Goal: Find specific page/section: Find specific page/section

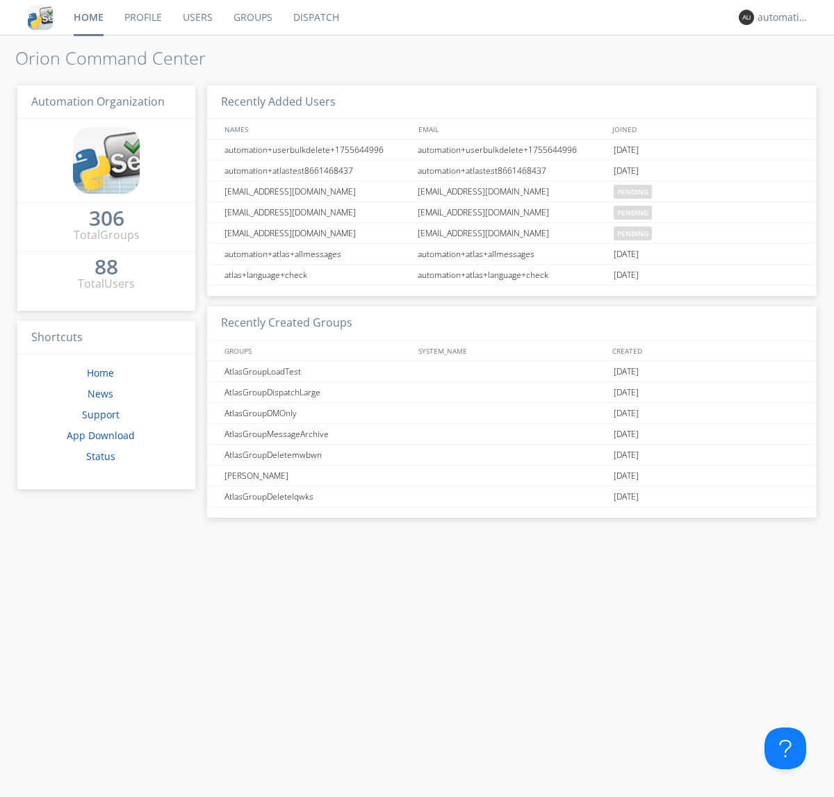
click at [315, 17] on link "Dispatch" at bounding box center [316, 17] width 67 height 35
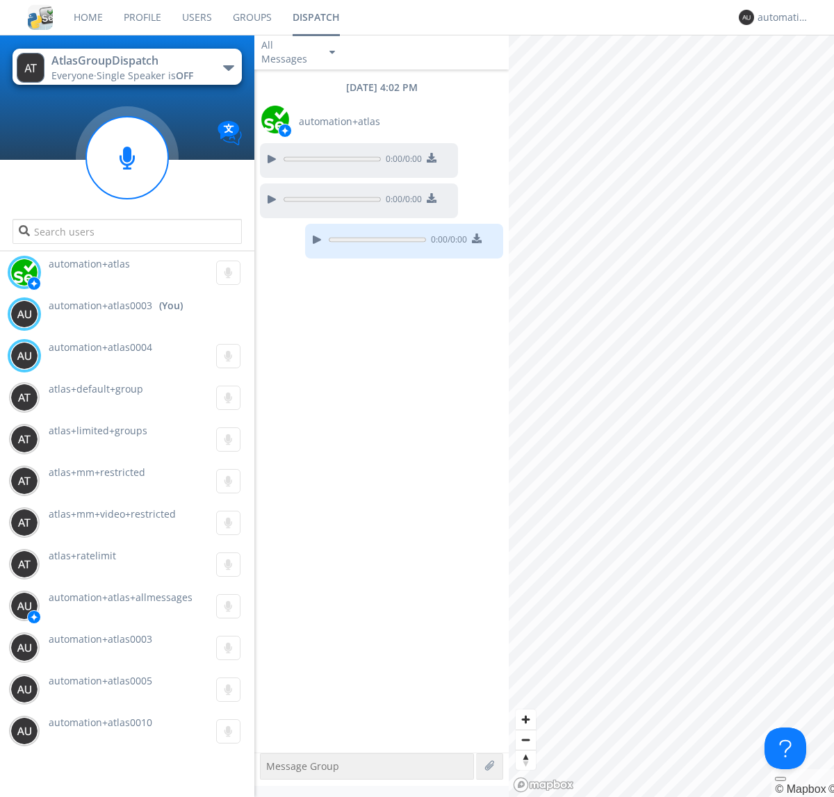
click at [228, 67] on div "button" at bounding box center [228, 68] width 11 height 6
click at [0, 0] on span "AtlasGroupDispatch2" at bounding box center [0, 0] width 0 height 0
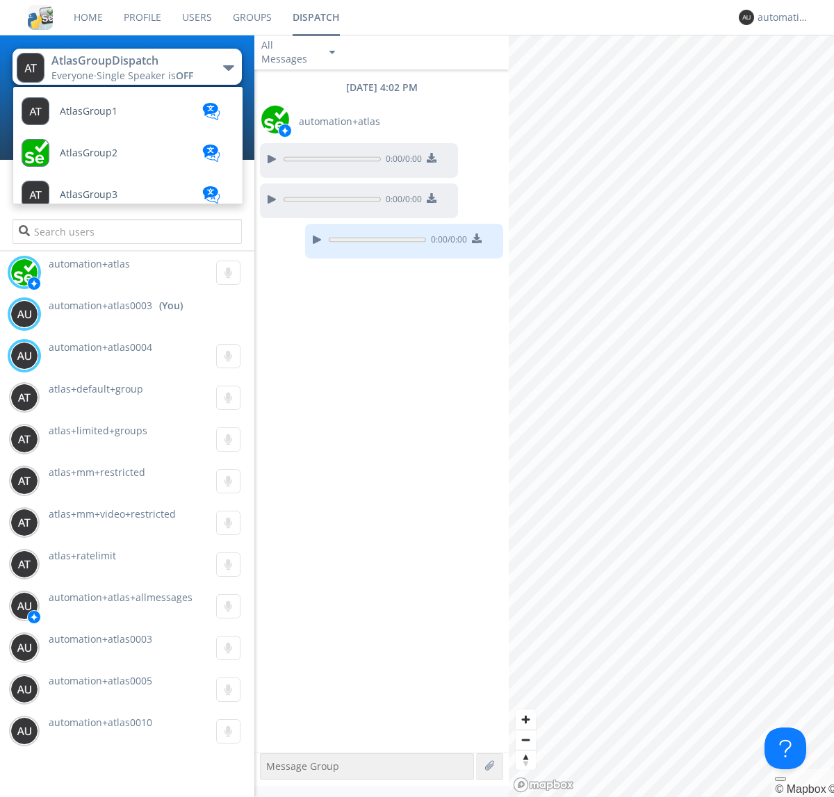
scroll to position [497, 0]
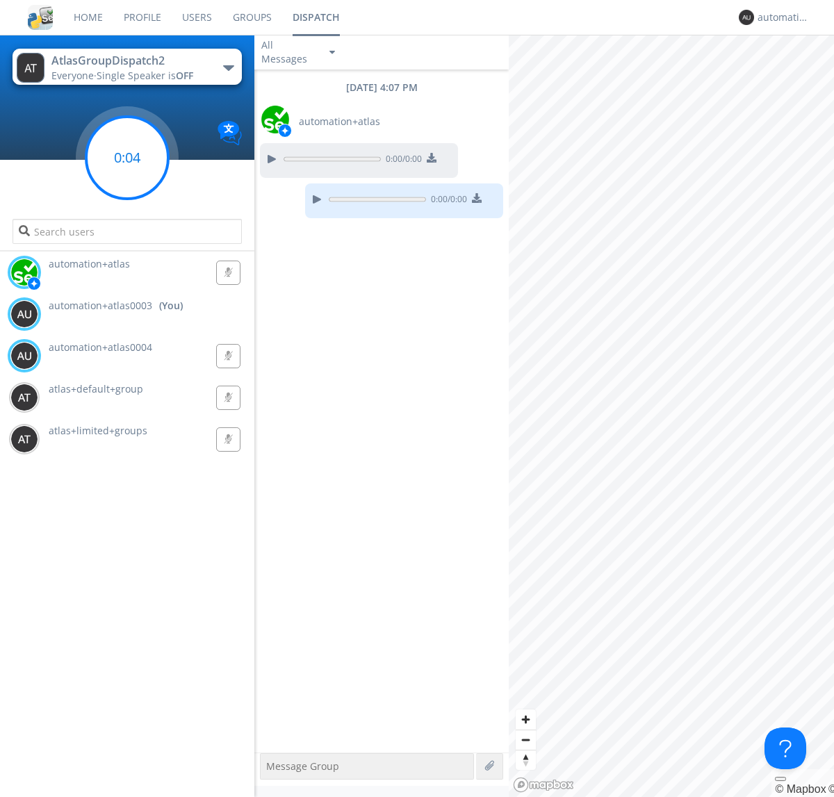
click at [127, 158] on g at bounding box center [127, 158] width 82 height 82
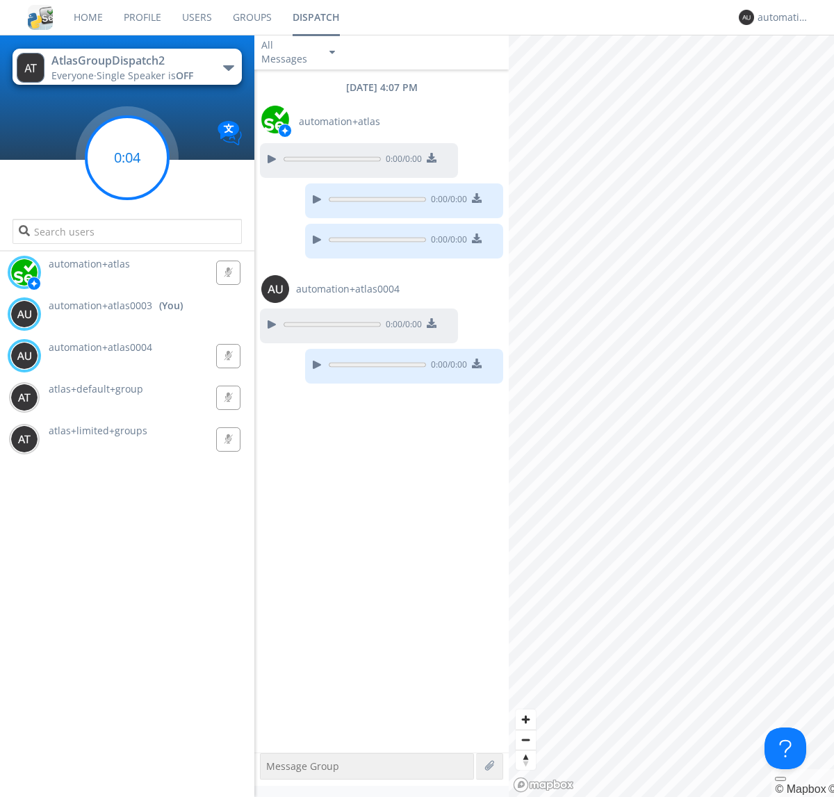
click at [127, 158] on g at bounding box center [127, 158] width 82 height 82
click at [780, 17] on div "automation+atlas0003" at bounding box center [784, 17] width 52 height 14
